Goal: Browse casually

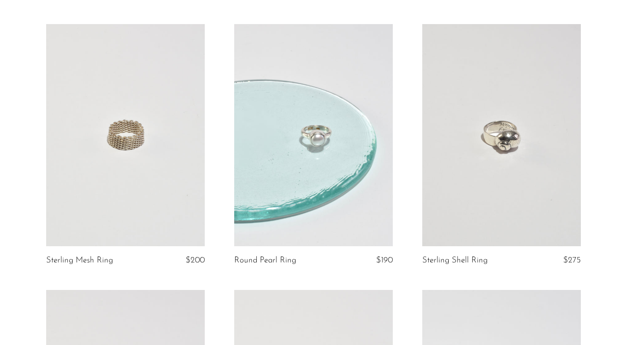
scroll to position [77, 0]
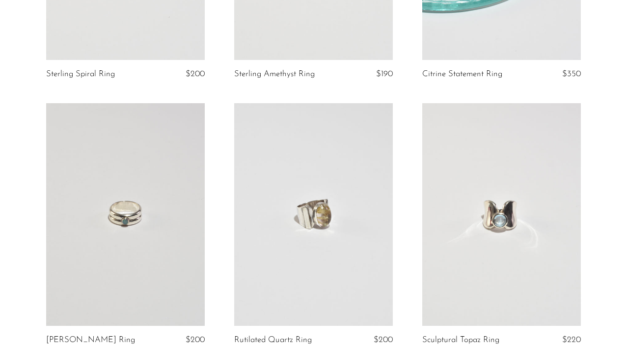
scroll to position [558, 0]
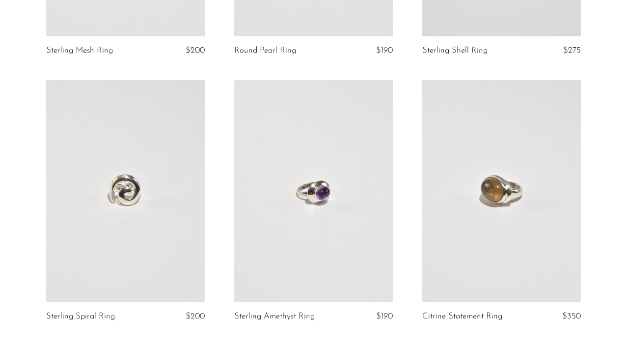
scroll to position [437, 0]
